Goal: Information Seeking & Learning: Learn about a topic

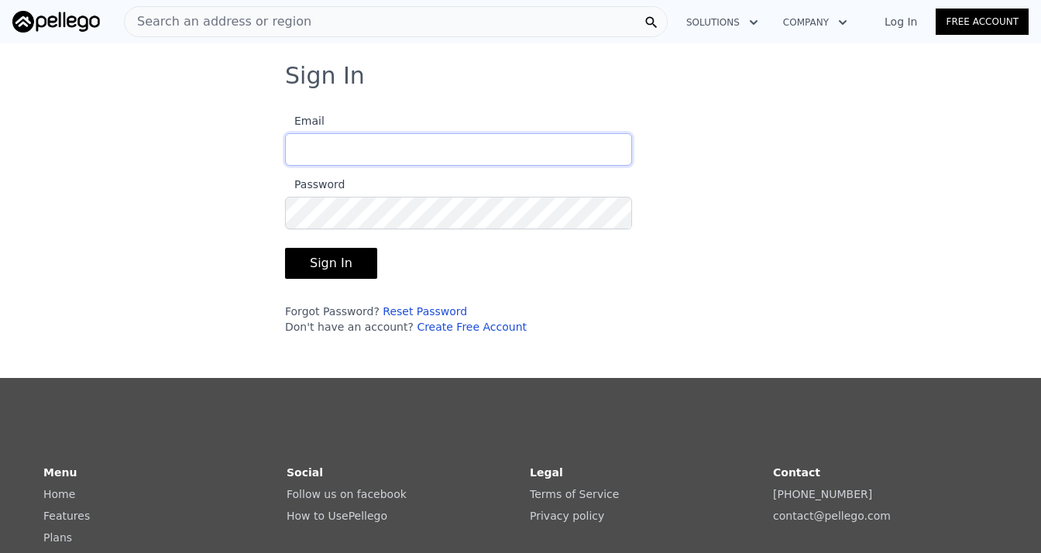
type input "[EMAIL_ADDRESS][DOMAIN_NAME]"
click at [353, 267] on button "Sign In" at bounding box center [331, 263] width 92 height 31
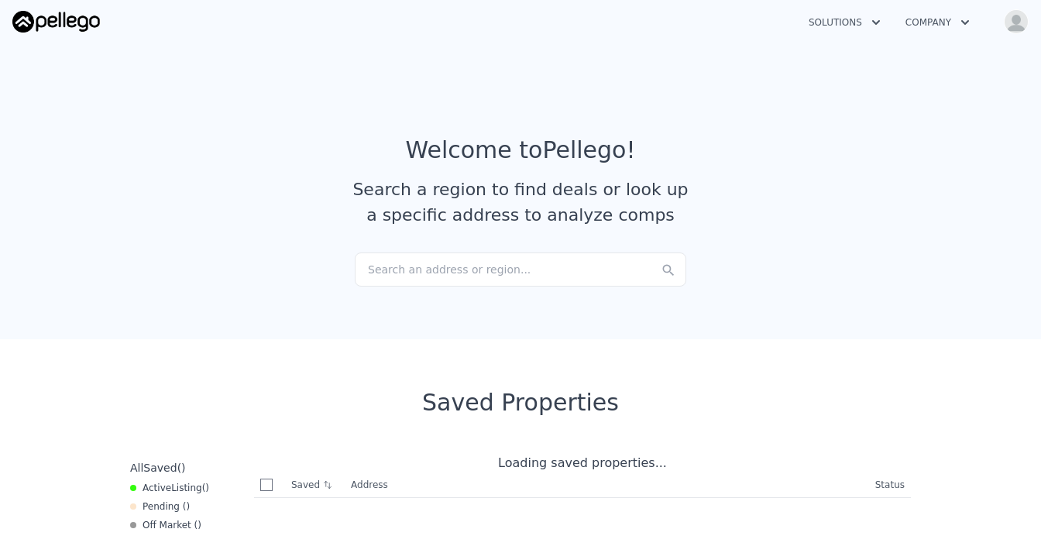
checkbox input "true"
click at [397, 266] on div "Search an address or region..." at bounding box center [521, 270] width 332 height 34
checkbox input "true"
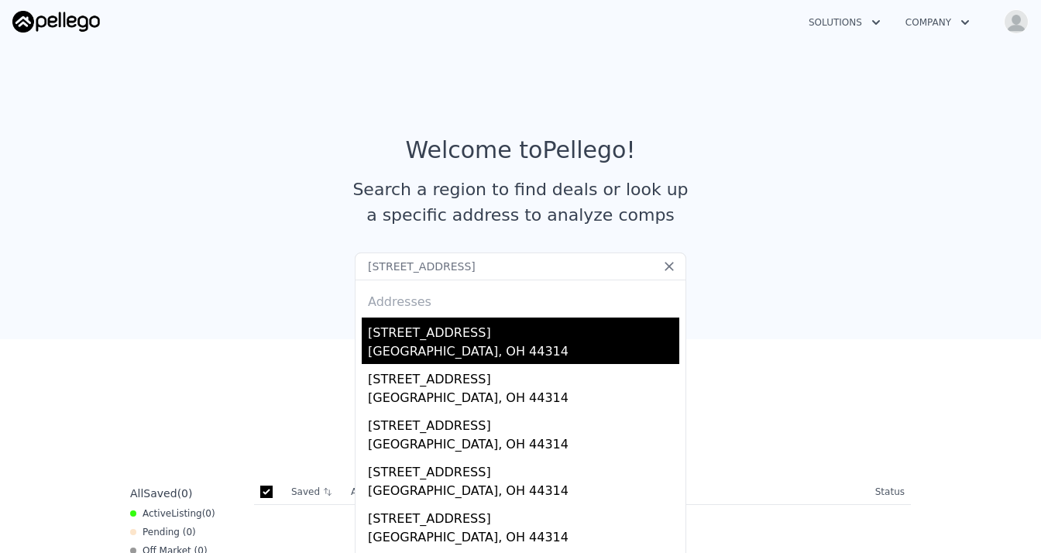
type input "[STREET_ADDRESS]"
click at [418, 342] on div "[GEOGRAPHIC_DATA], OH 44314" at bounding box center [523, 353] width 311 height 22
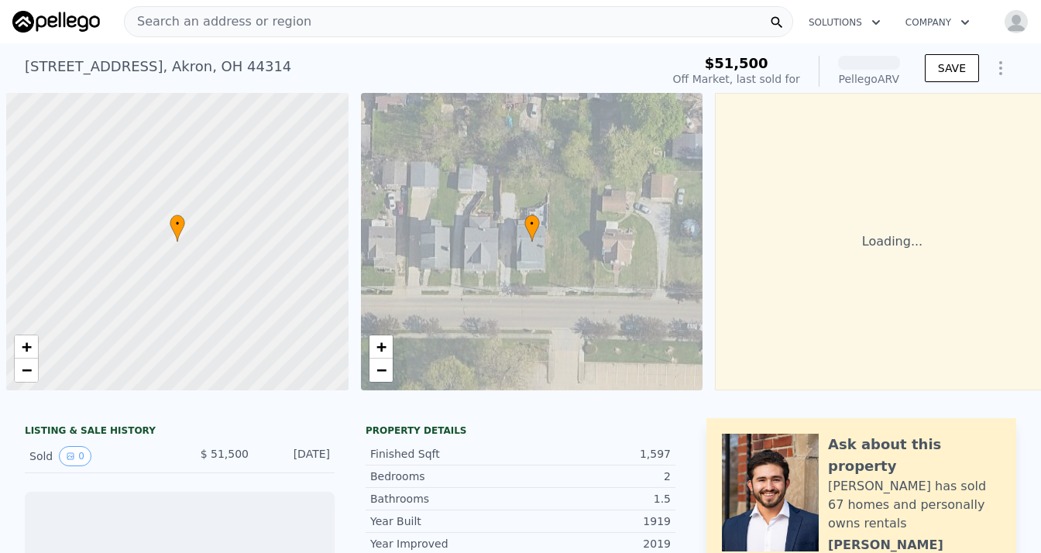
scroll to position [0, 6]
